Goal: Find specific page/section: Find specific page/section

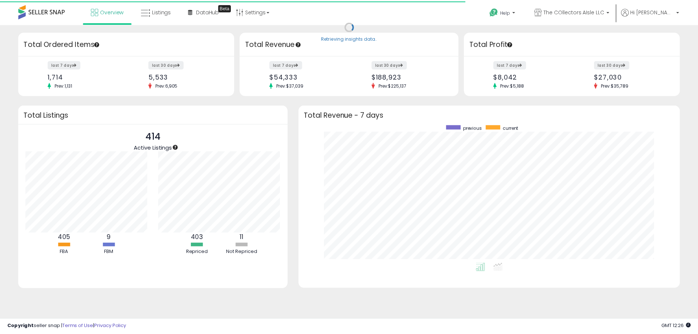
scroll to position [366363, 366135]
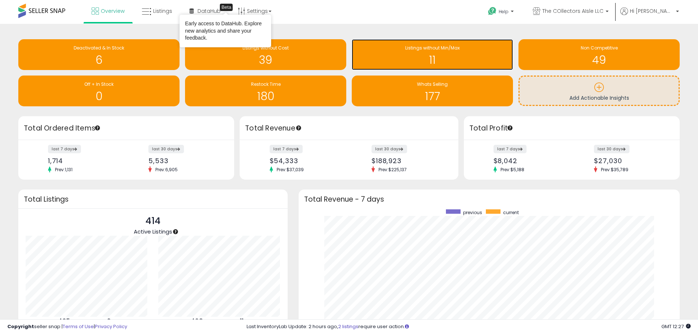
click at [419, 66] on div "Listings without Min/Max 11" at bounding box center [432, 54] width 161 height 31
